Goal: Information Seeking & Learning: Learn about a topic

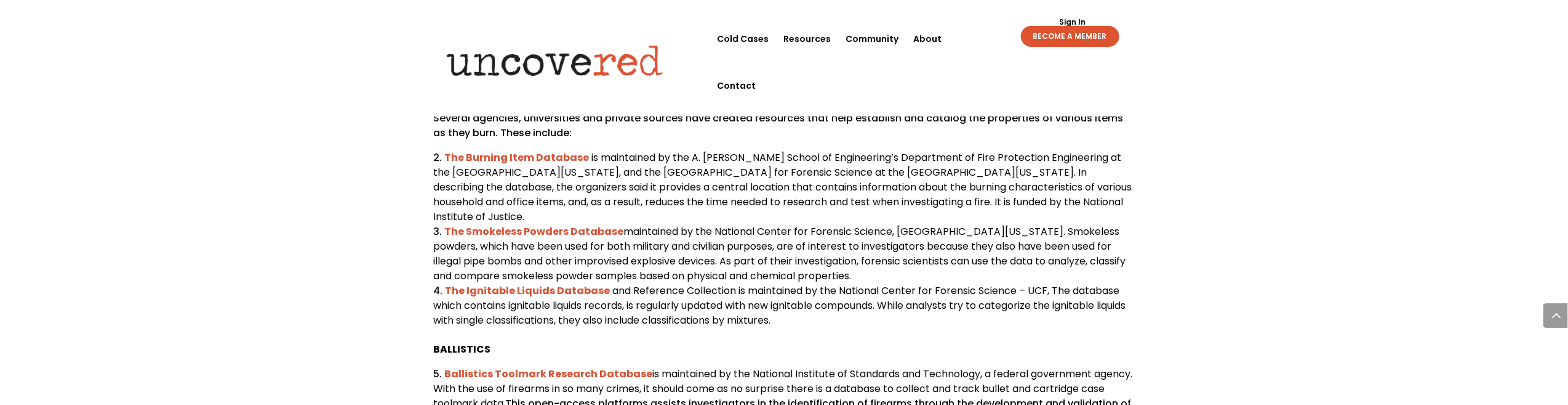
scroll to position [739, 0]
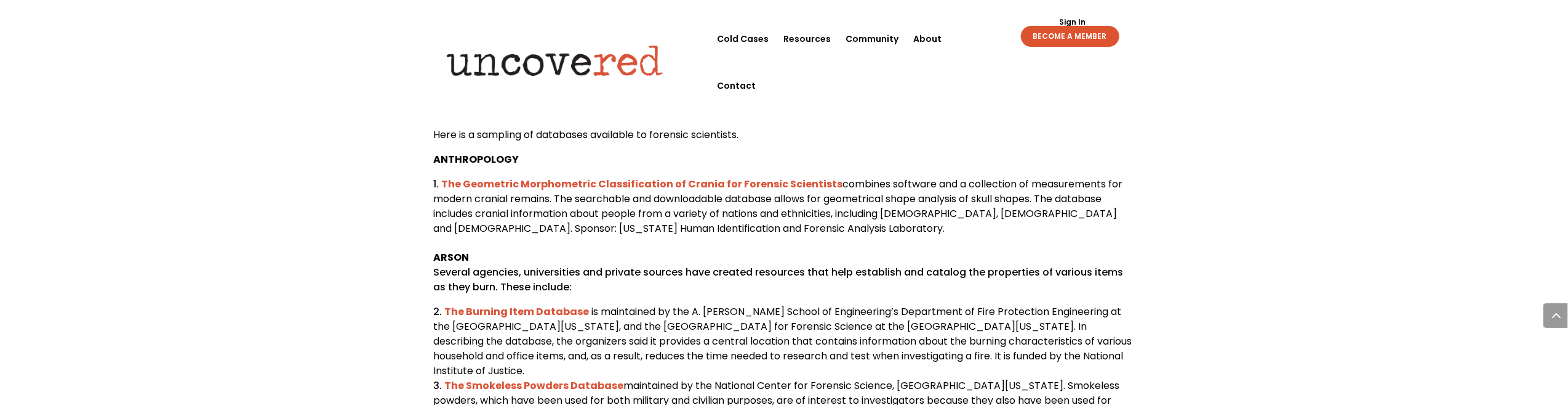
click at [497, 191] on b "The Geometric Morphometric Classification of Crania for Forensic Scientists" at bounding box center [641, 183] width 401 height 14
click at [532, 191] on b "The Geometric Morphometric Classification of Crania for Forensic Scientists" at bounding box center [641, 183] width 401 height 14
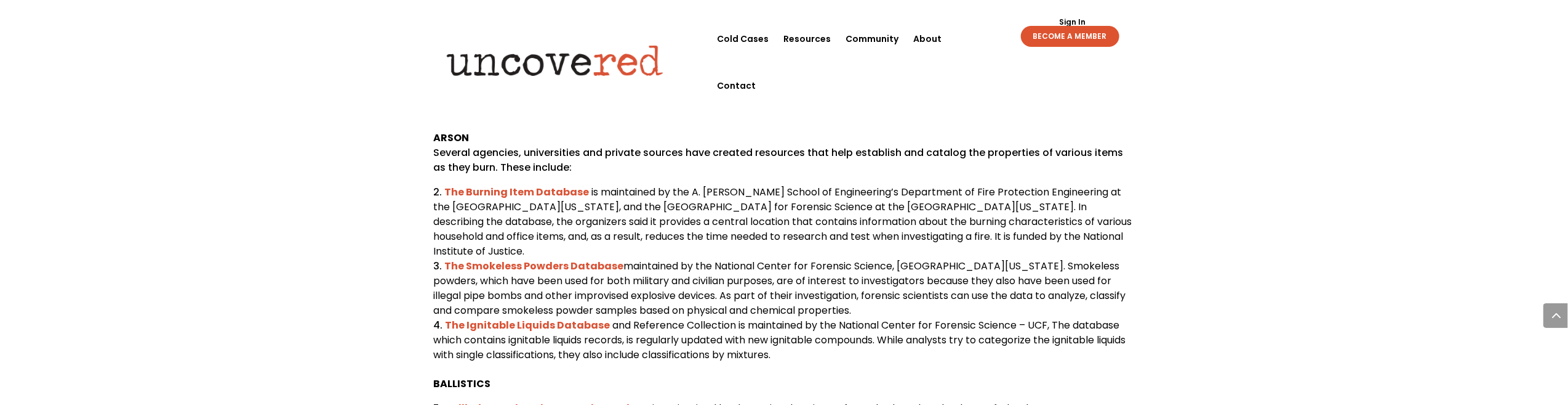
scroll to position [924, 0]
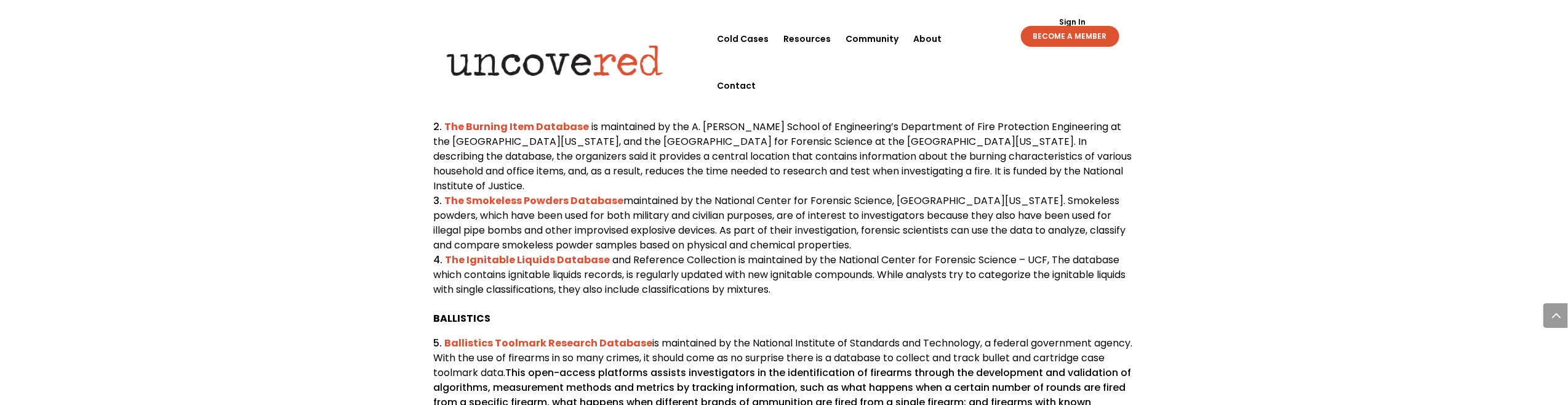
click at [489, 134] on b "The Burning Item Database" at bounding box center [516, 126] width 145 height 14
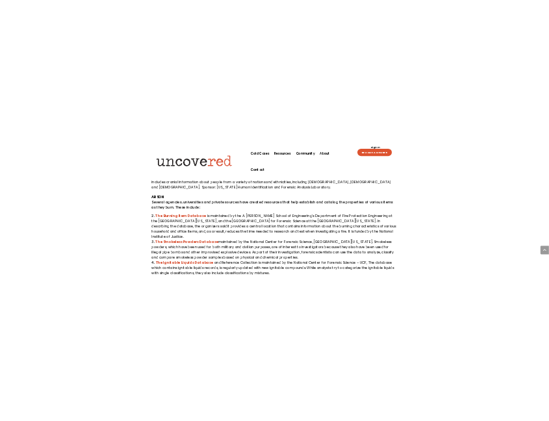
scroll to position [948, 0]
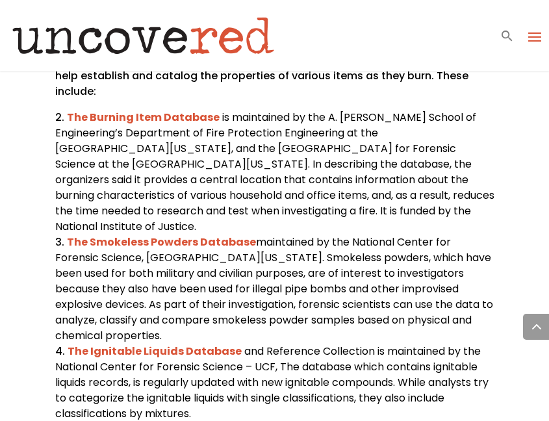
click at [188, 234] on b "The Smokeless Powders Database" at bounding box center [161, 241] width 189 height 15
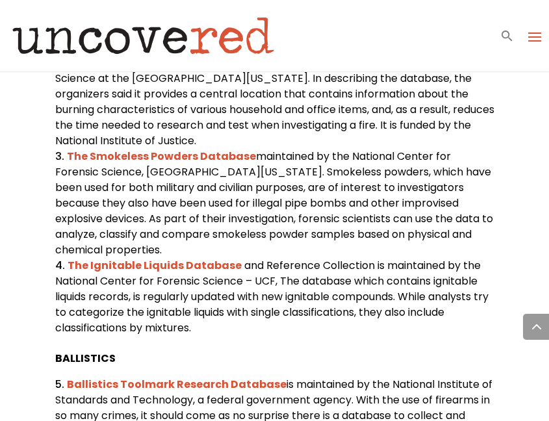
scroll to position [1039, 0]
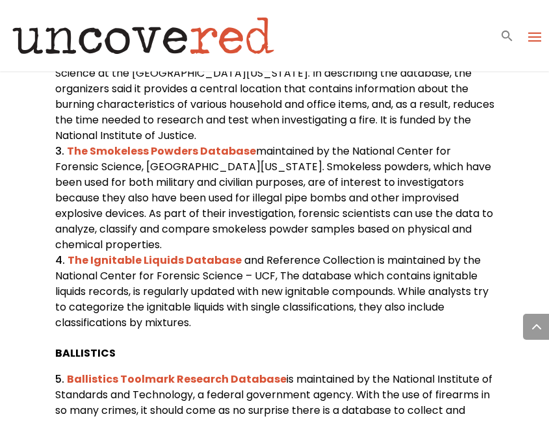
click at [168, 253] on b "The Ignitable Liquids Database" at bounding box center [155, 260] width 174 height 15
click at [131, 253] on b "The Ignitable Liquids Database" at bounding box center [155, 260] width 174 height 15
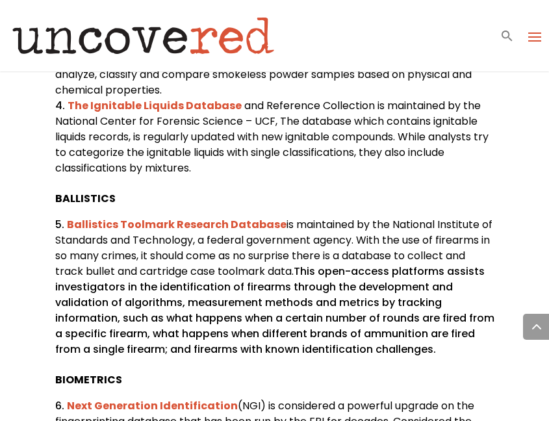
scroll to position [1202, 0]
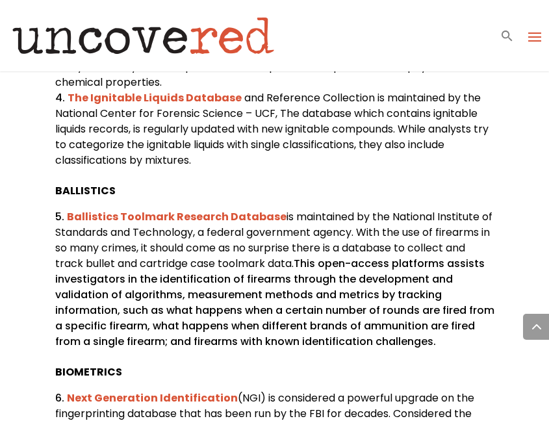
click at [159, 209] on b "Ballistics Toolmark Research Database" at bounding box center [177, 216] width 220 height 15
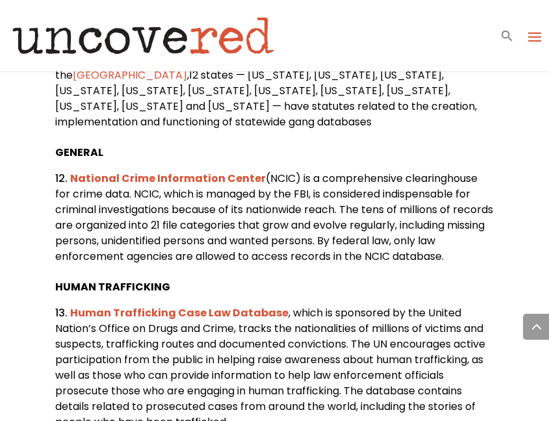
scroll to position [2403, 0]
